Goal: Find specific page/section: Find specific page/section

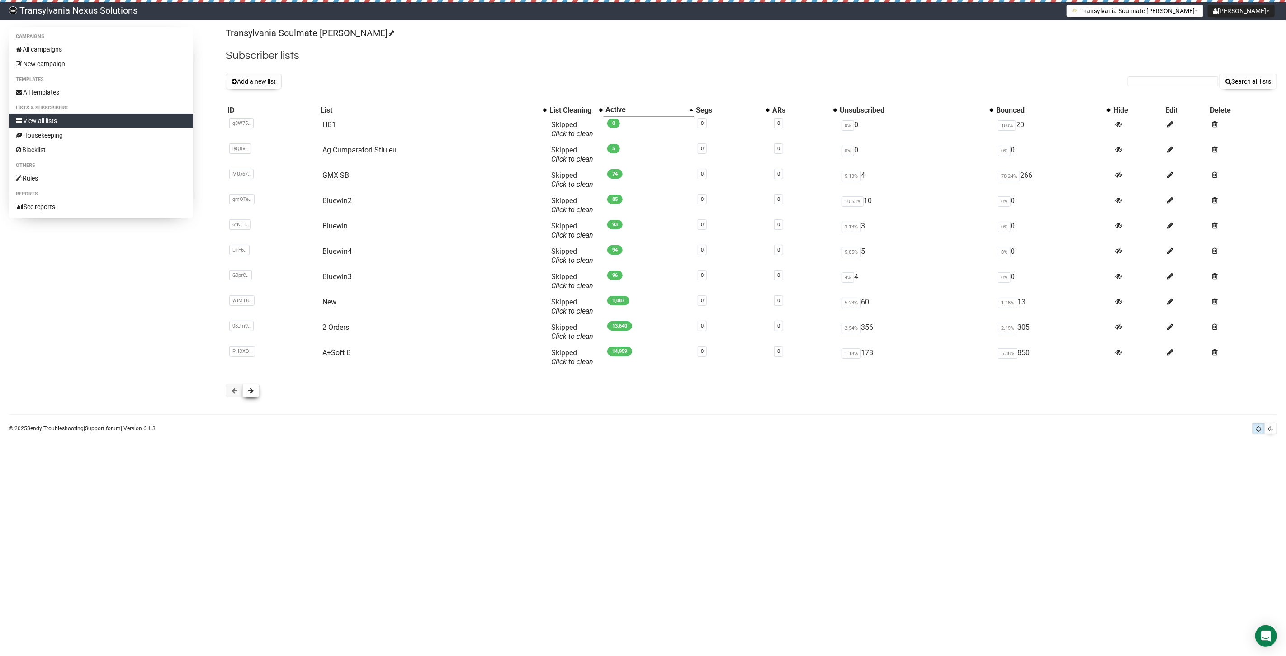
click at [254, 393] on button at bounding box center [250, 390] width 17 height 14
click at [333, 155] on td "CLIENTI" at bounding box center [434, 154] width 234 height 25
click at [339, 146] on link "CLIENTI" at bounding box center [334, 150] width 26 height 9
click at [1138, 83] on input "martina.parihar@chello.at" at bounding box center [1173, 81] width 90 height 10
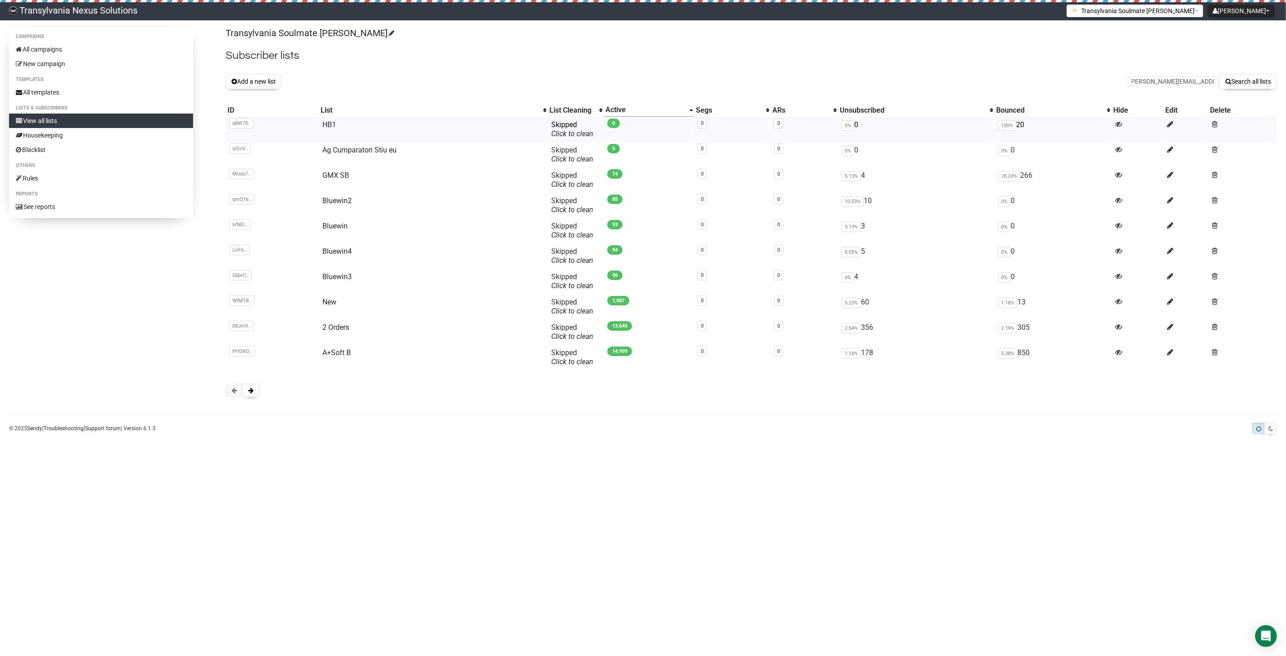
scroll to position [0, 0]
type input "martina.parihar@chello.at"
click at [1237, 81] on button "Search all lists" at bounding box center [1247, 81] width 57 height 15
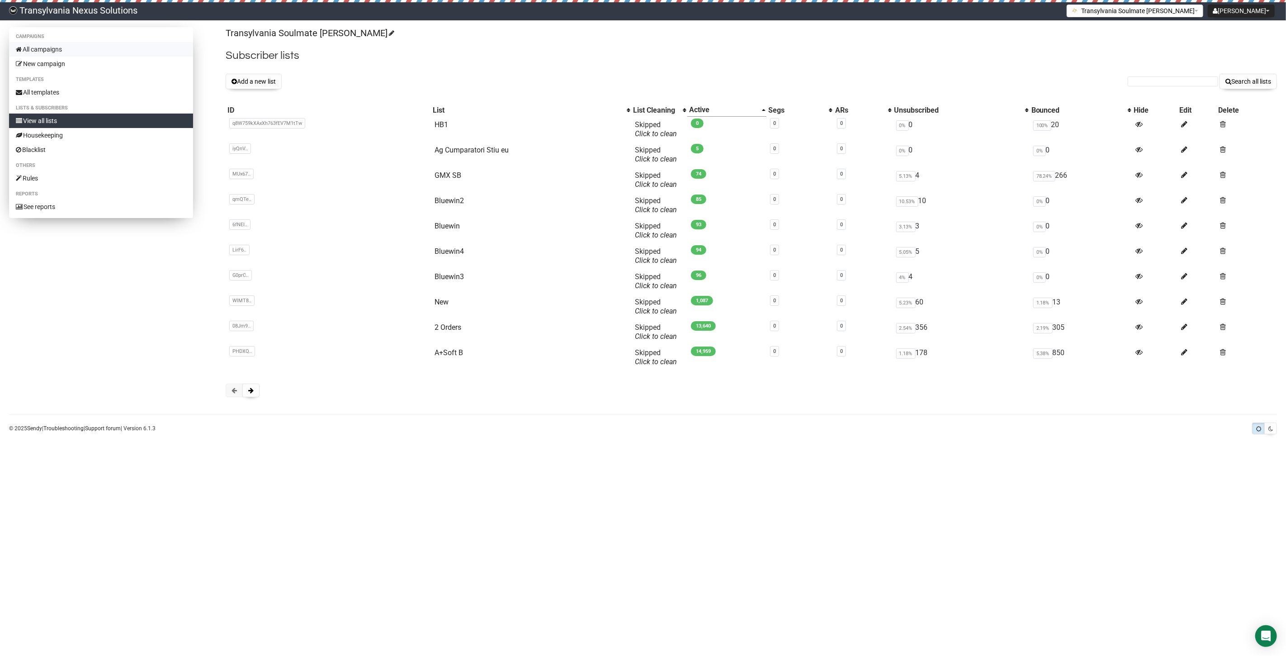
click at [48, 51] on link "All campaigns" at bounding box center [101, 49] width 184 height 14
